Goal: Task Accomplishment & Management: Manage account settings

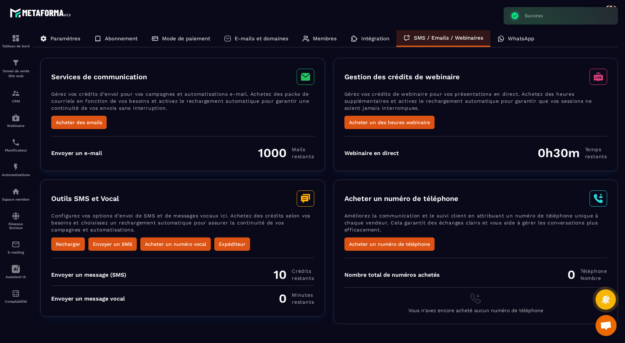
scroll to position [220, 0]
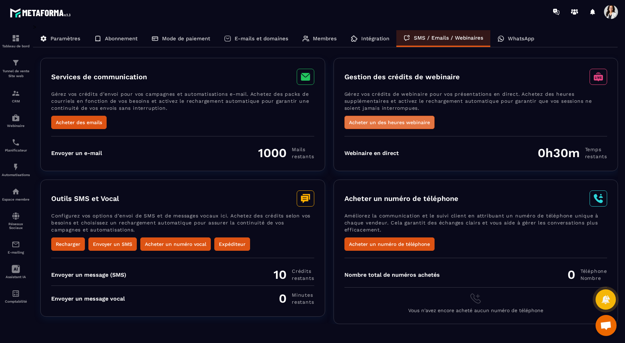
click at [366, 118] on button "Acheter un des heures webinaire" at bounding box center [390, 122] width 90 height 13
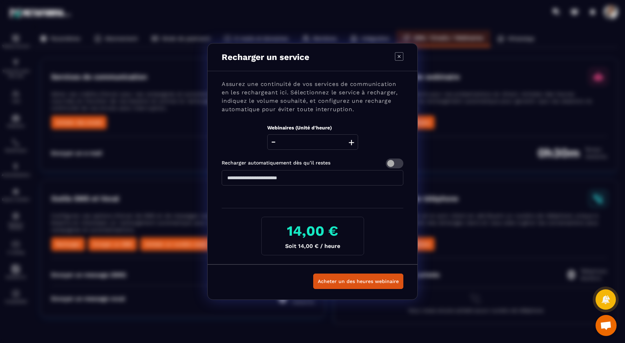
click at [398, 57] on icon "Modal window" at bounding box center [399, 56] width 8 height 8
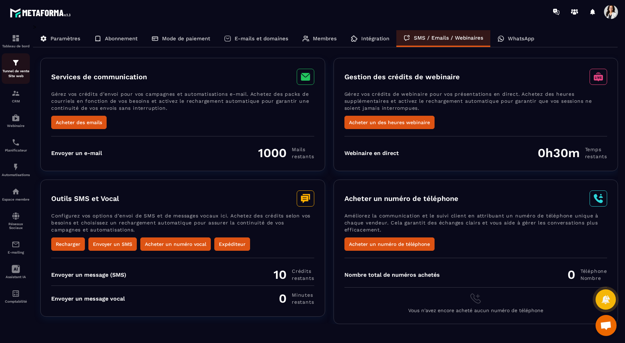
click at [16, 66] on img at bounding box center [16, 63] width 8 height 8
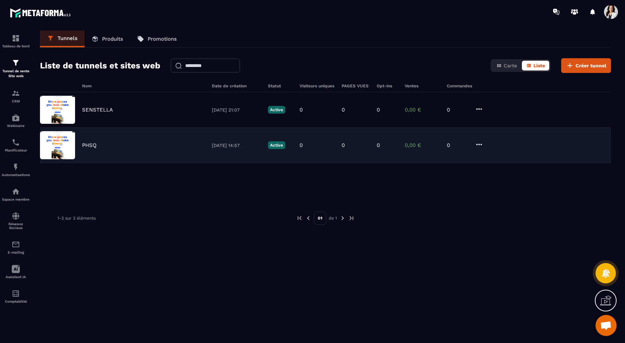
click at [482, 144] on icon at bounding box center [479, 144] width 8 height 8
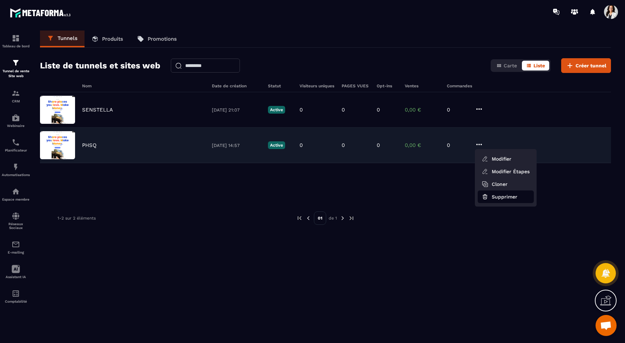
click at [504, 194] on button "Supprimer" at bounding box center [506, 197] width 56 height 13
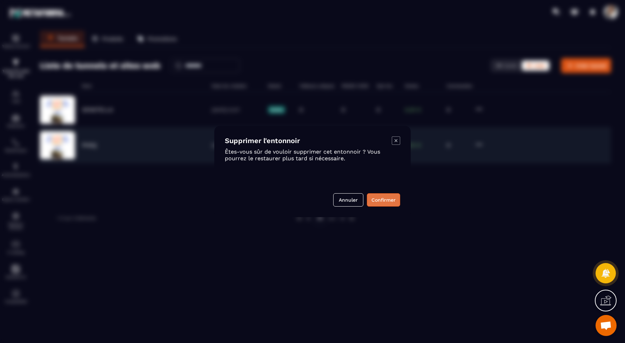
click at [389, 198] on button "Confirmer" at bounding box center [383, 199] width 33 height 13
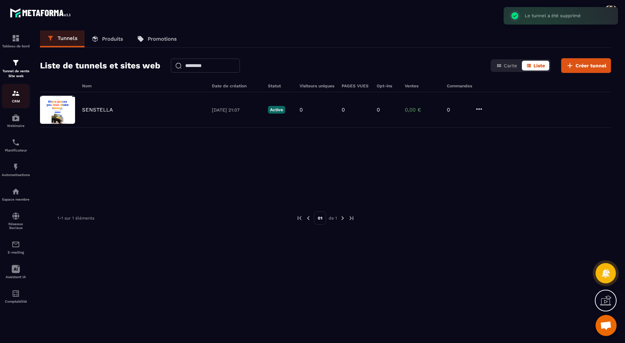
click at [18, 94] on img at bounding box center [16, 93] width 8 height 8
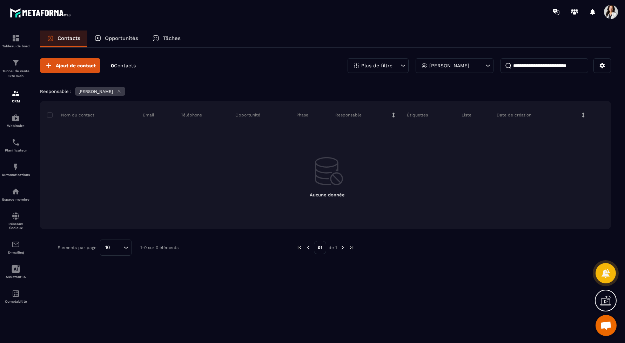
click at [533, 65] on input at bounding box center [545, 65] width 88 height 15
click at [605, 66] on icon at bounding box center [602, 65] width 5 height 5
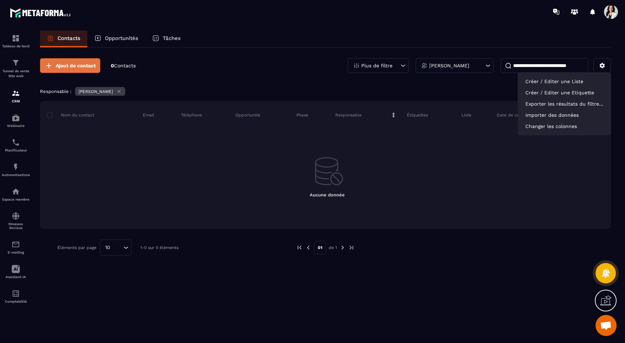
click at [53, 67] on button "Ajout de contact" at bounding box center [70, 65] width 60 height 15
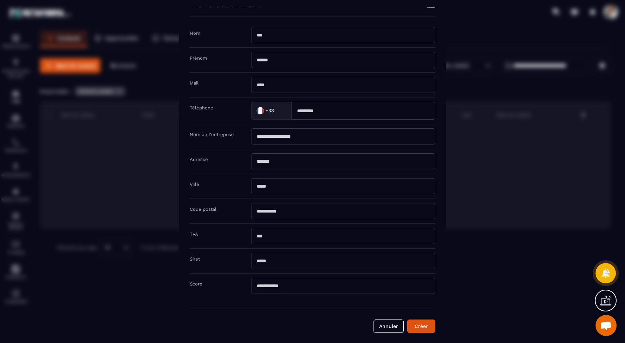
scroll to position [22, 0]
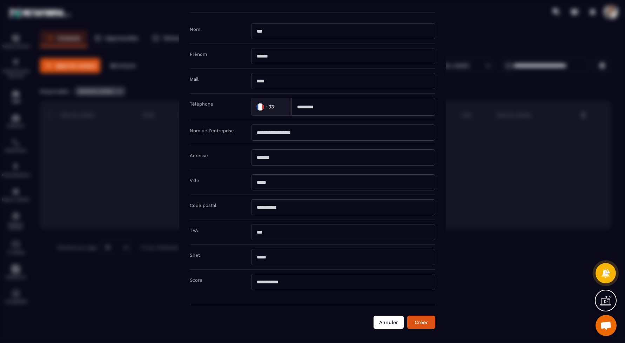
click at [396, 316] on button "Annuler" at bounding box center [389, 322] width 30 height 13
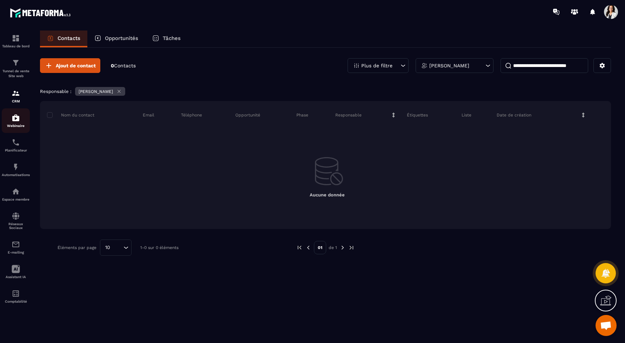
click at [18, 116] on img at bounding box center [16, 118] width 8 height 8
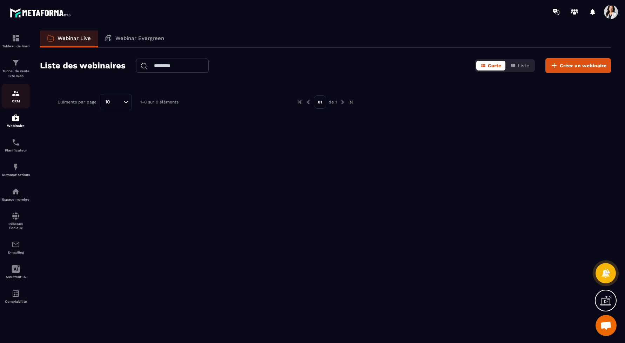
click at [20, 100] on p "CRM" at bounding box center [16, 101] width 28 height 4
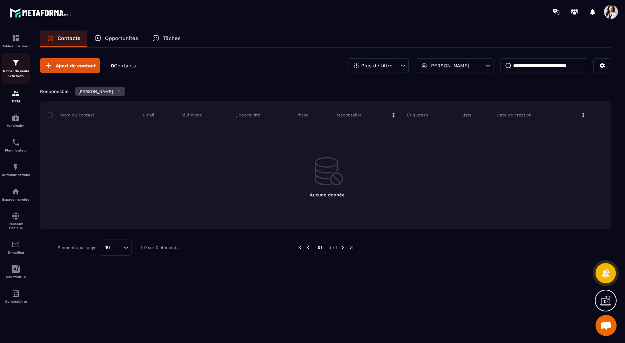
click at [14, 68] on div "Tunnel de vente Site web" at bounding box center [16, 69] width 28 height 20
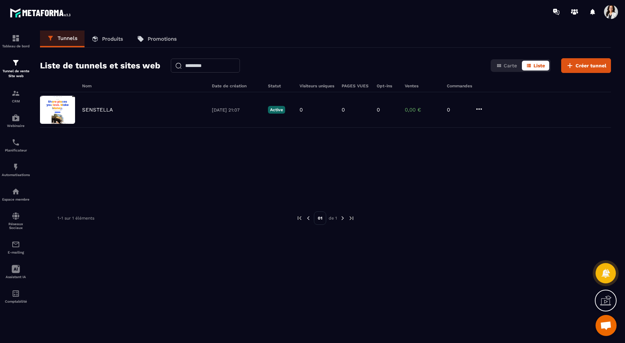
click at [612, 12] on span at bounding box center [611, 12] width 14 height 14
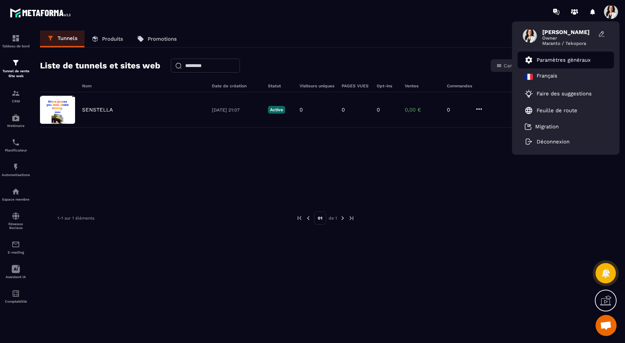
click at [546, 58] on p "Paramètres généraux" at bounding box center [564, 60] width 54 height 6
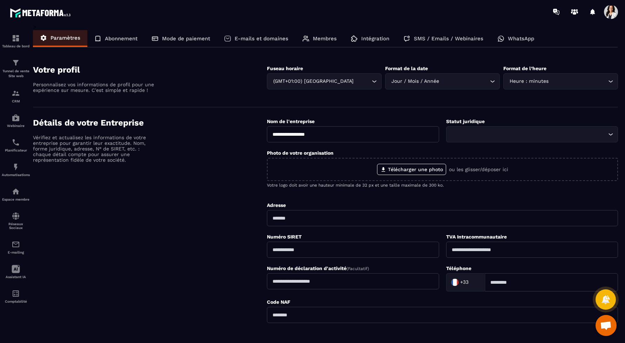
click at [511, 38] on p "WhatsApp" at bounding box center [521, 38] width 26 height 6
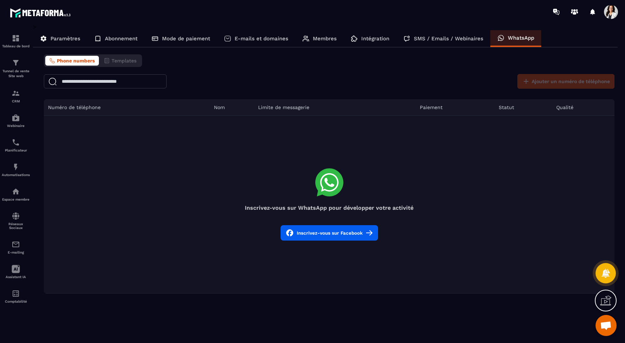
click at [345, 234] on button "Inscrivez-vous sur Facebook" at bounding box center [330, 232] width 98 height 15
